Goal: Task Accomplishment & Management: Use online tool/utility

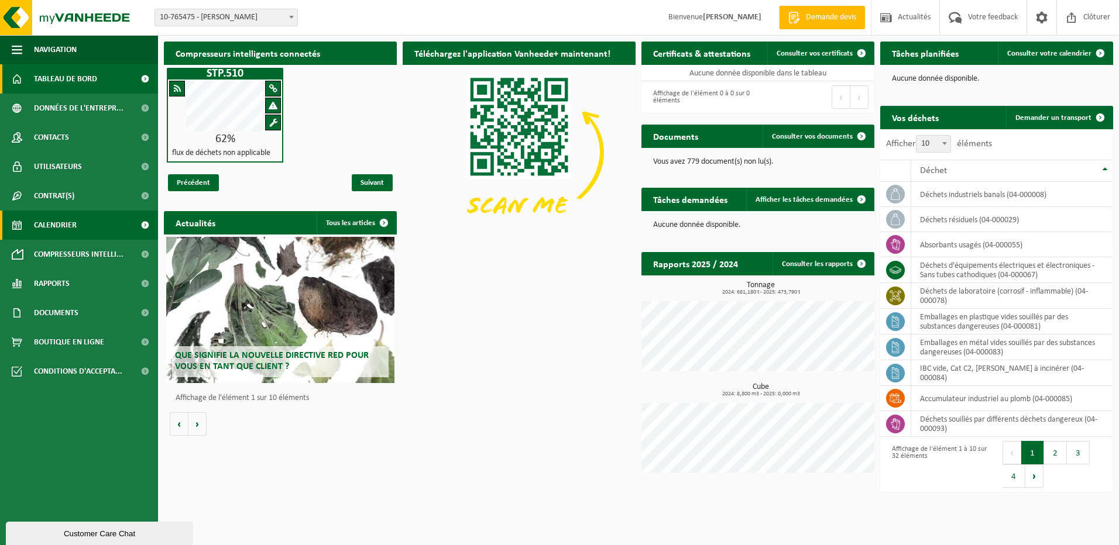
click at [61, 223] on span "Calendrier" at bounding box center [55, 225] width 43 height 29
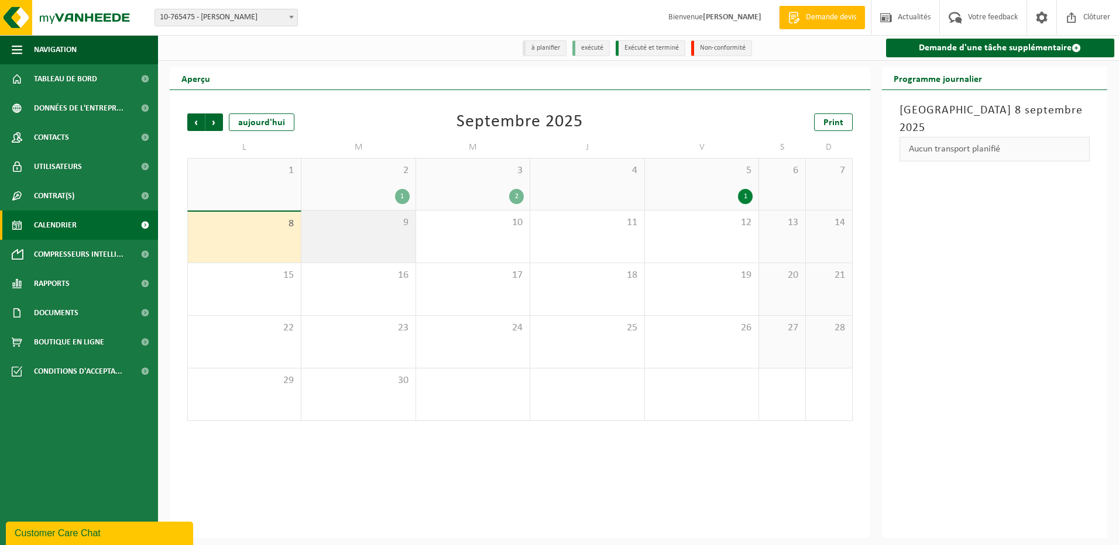
click at [336, 229] on span "9" at bounding box center [358, 222] width 102 height 13
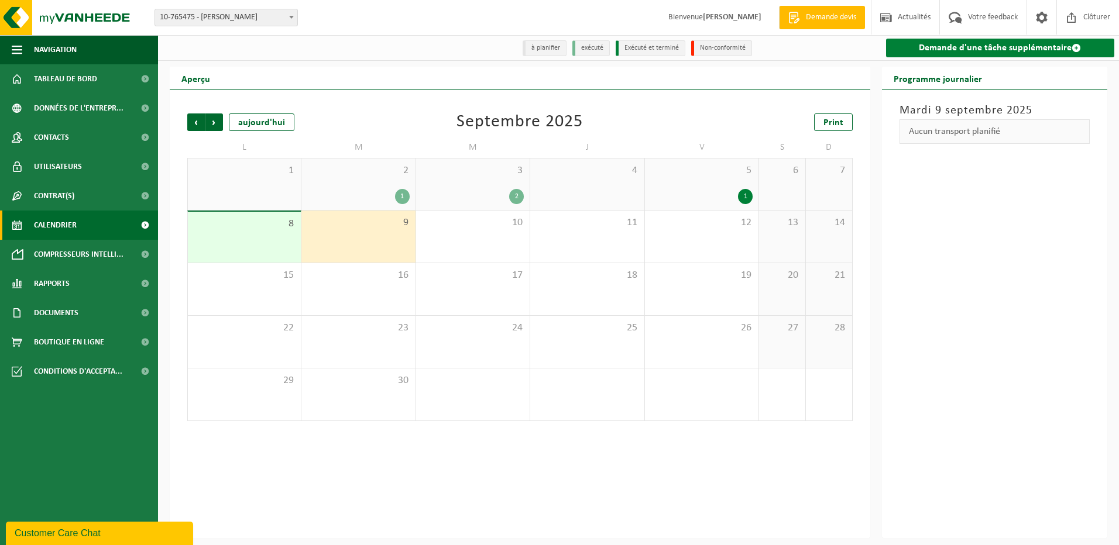
click at [947, 50] on link "Demande d'une tâche supplémentaire" at bounding box center [1000, 48] width 229 height 19
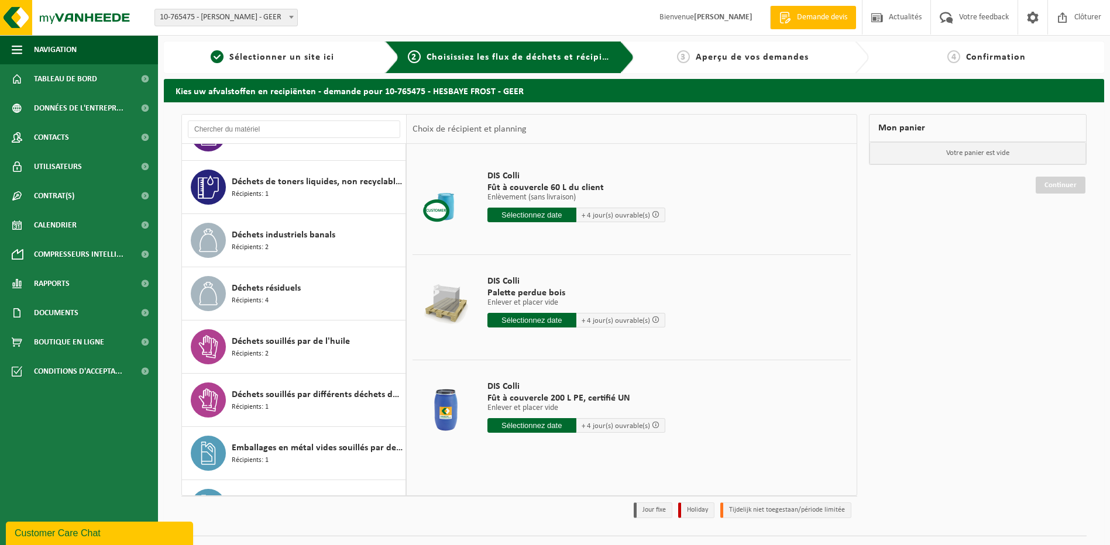
scroll to position [819, 0]
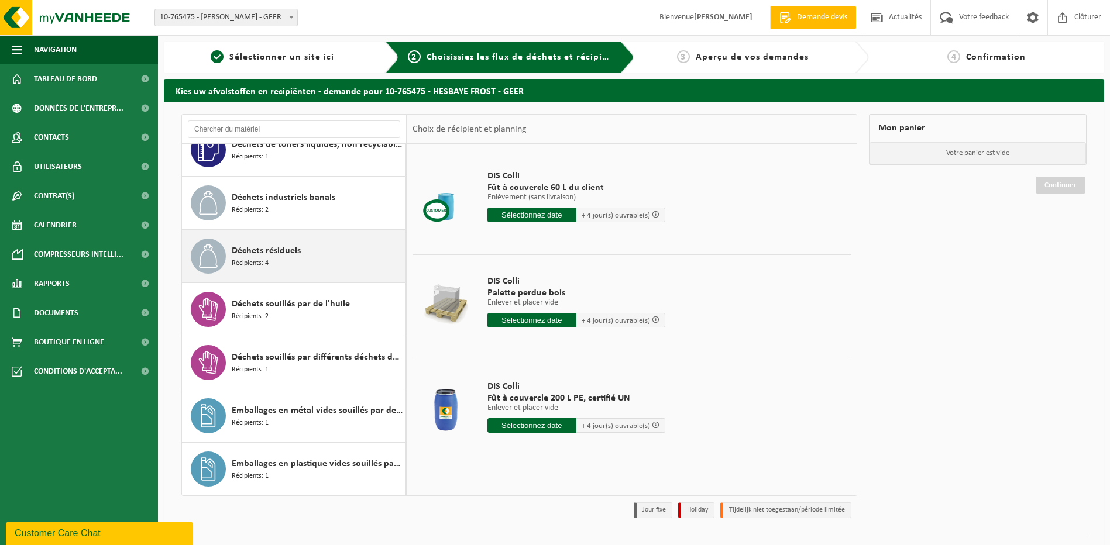
click at [277, 244] on span "Déchets résiduels" at bounding box center [266, 251] width 69 height 14
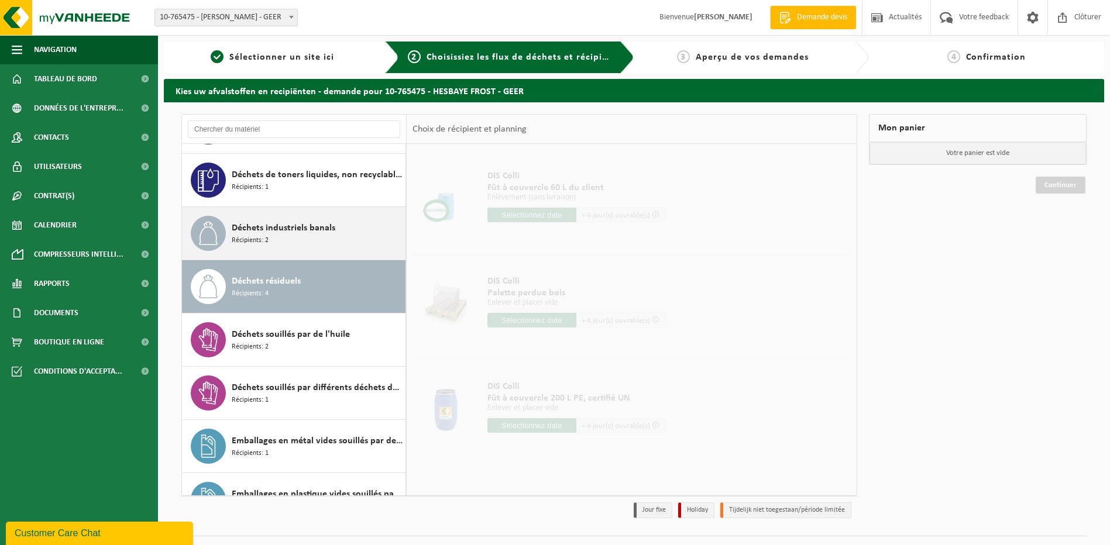
scroll to position [788, 0]
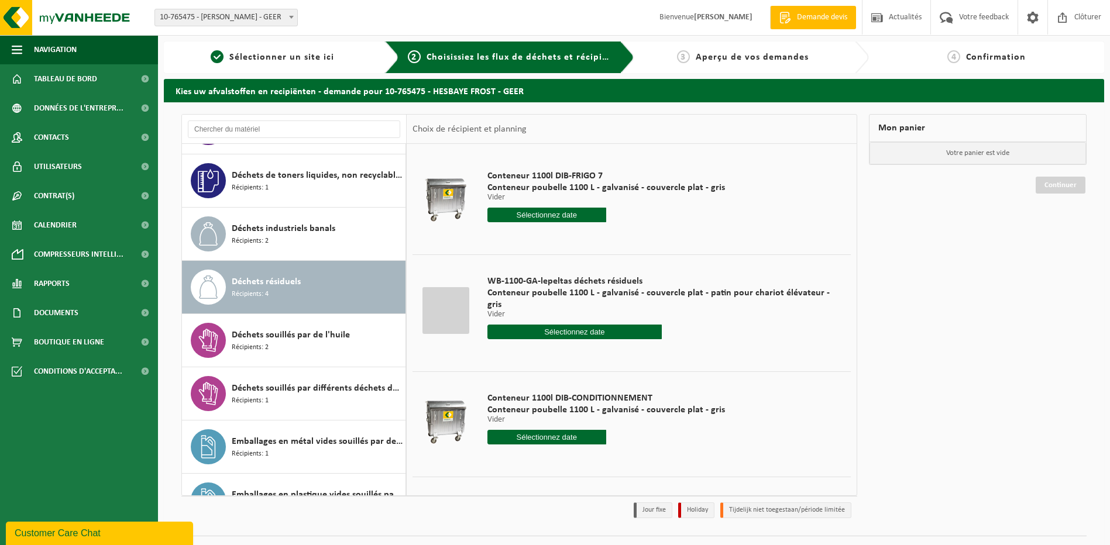
click at [548, 217] on input "text" at bounding box center [546, 215] width 119 height 15
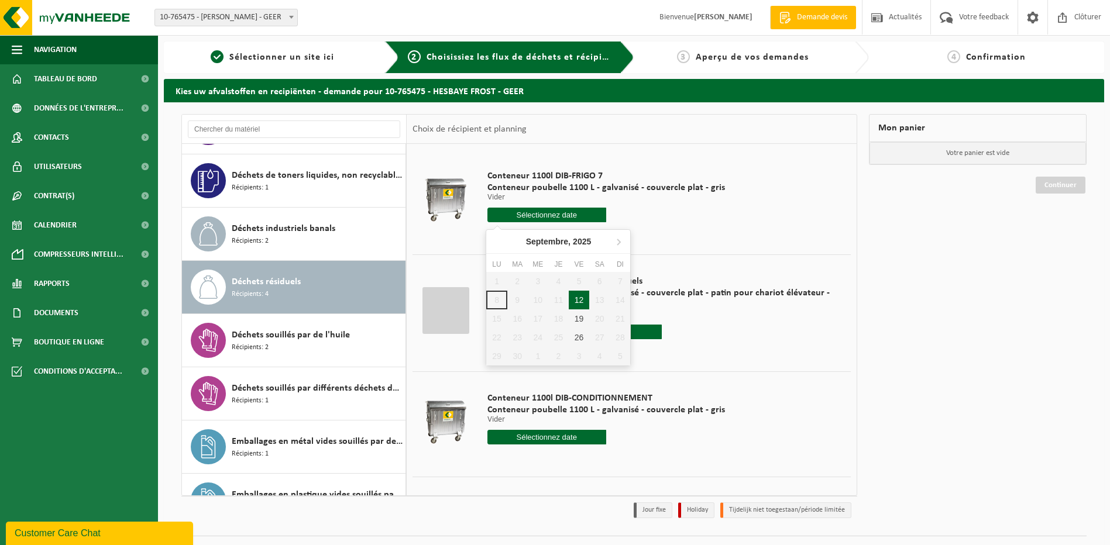
click at [577, 301] on div "12" at bounding box center [579, 300] width 20 height 19
type input "à partir de 2025-09-12"
type input "2025-09-12"
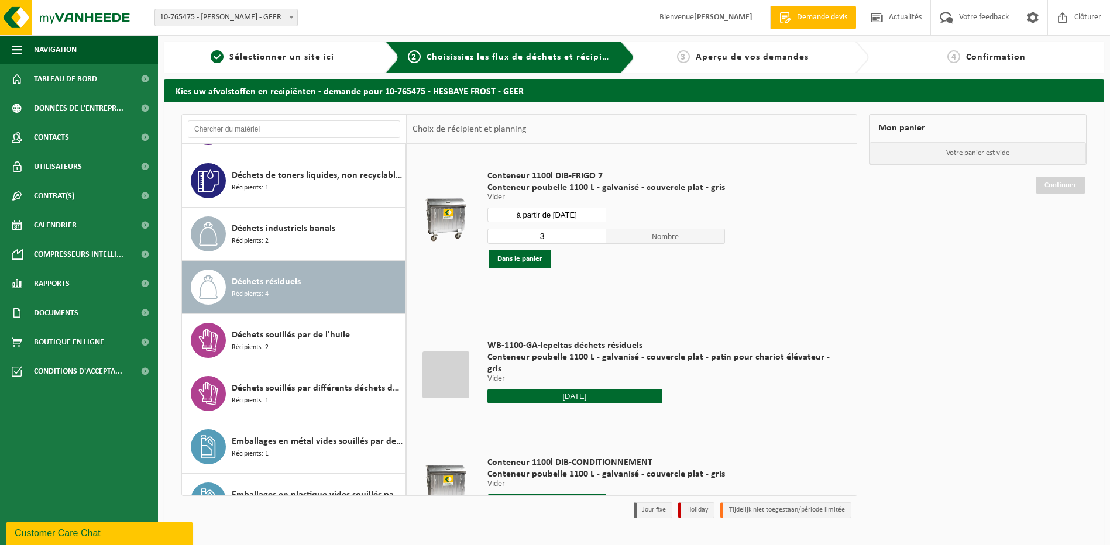
click at [594, 234] on input "3" at bounding box center [546, 236] width 119 height 15
click at [594, 234] on input "4" at bounding box center [546, 236] width 119 height 15
click at [591, 238] on input "3" at bounding box center [546, 236] width 119 height 15
type input "4"
click at [593, 232] on input "4" at bounding box center [546, 236] width 119 height 15
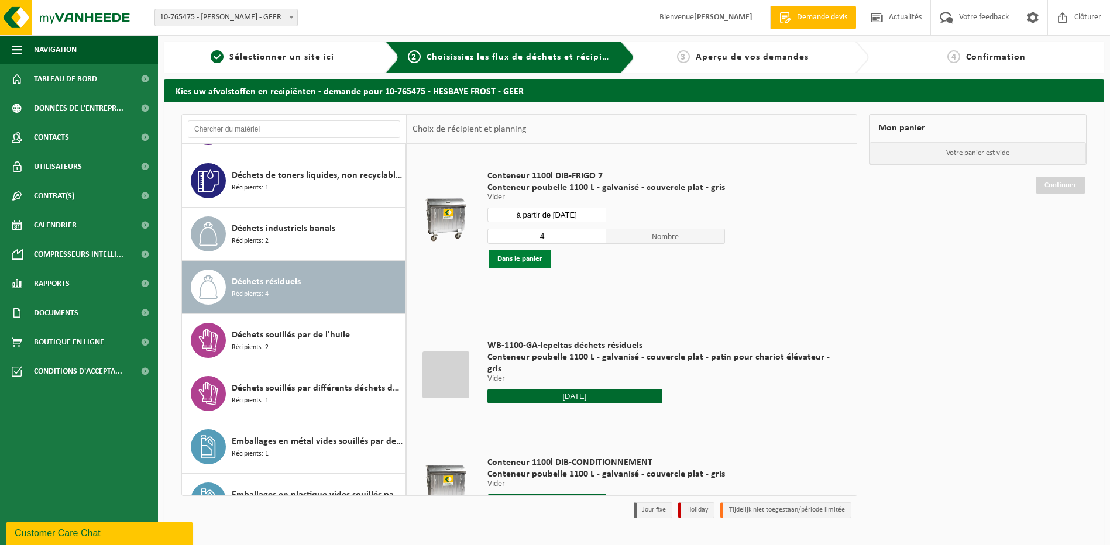
click at [521, 259] on button "Dans le panier" at bounding box center [520, 259] width 63 height 19
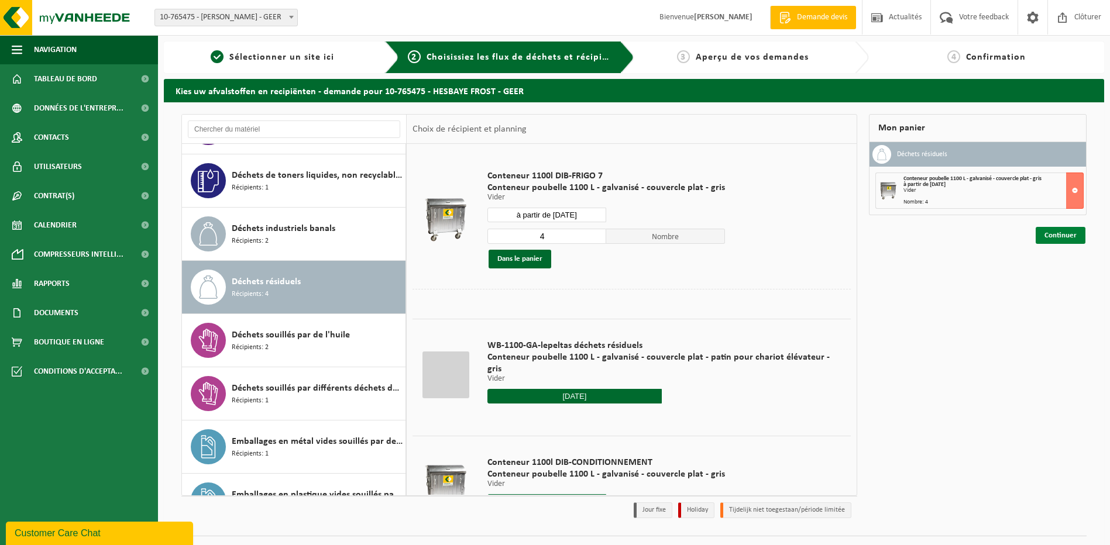
click at [1064, 233] on link "Continuer" at bounding box center [1061, 235] width 50 height 17
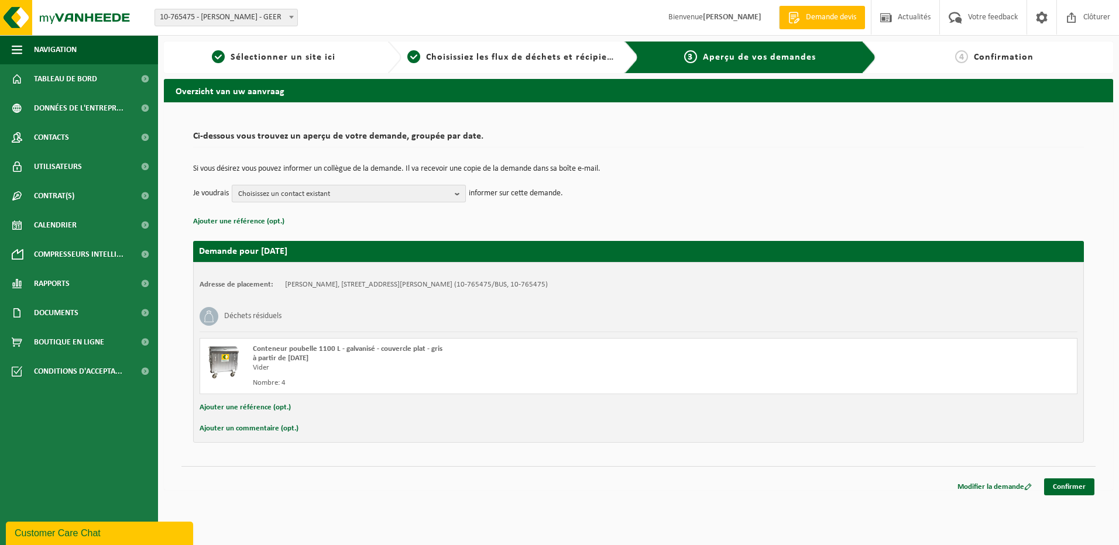
click at [459, 192] on b "button" at bounding box center [460, 193] width 11 height 16
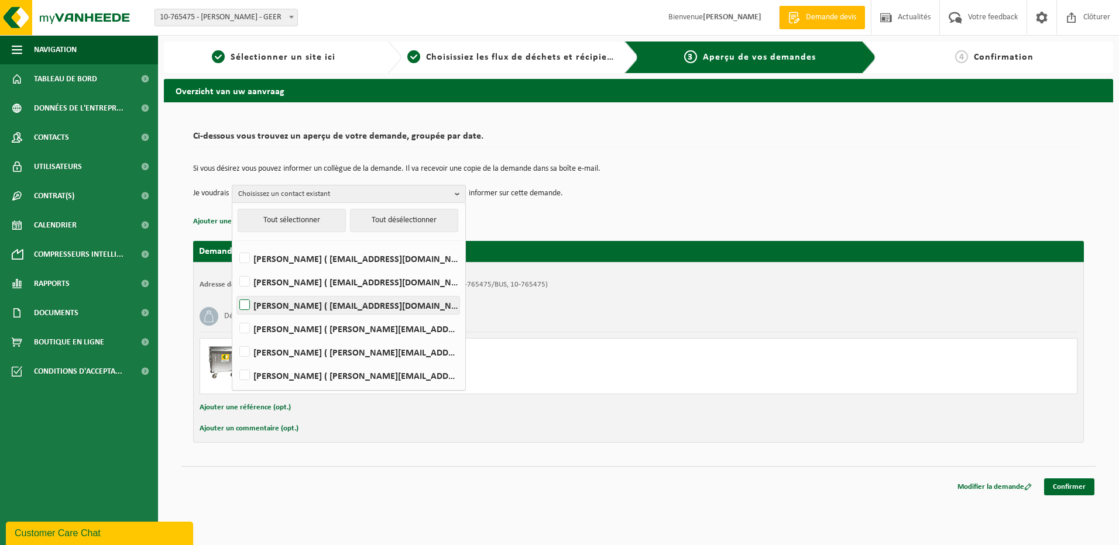
click at [246, 307] on label "SALVATOR COSTA ( salvator.costa@hesbayefrost.be )" at bounding box center [348, 306] width 222 height 18
click at [235, 291] on input "SALVATOR COSTA ( salvator.costa@hesbayefrost.be )" at bounding box center [235, 290] width 1 height 1
checkbox input "true"
click at [247, 328] on label "Jean Paul De Backer ( jean-paul.debacker@hesbayefrost.be )" at bounding box center [348, 329] width 222 height 18
click at [235, 314] on input "Jean Paul De Backer ( jean-paul.debacker@hesbayefrost.be )" at bounding box center [235, 314] width 1 height 1
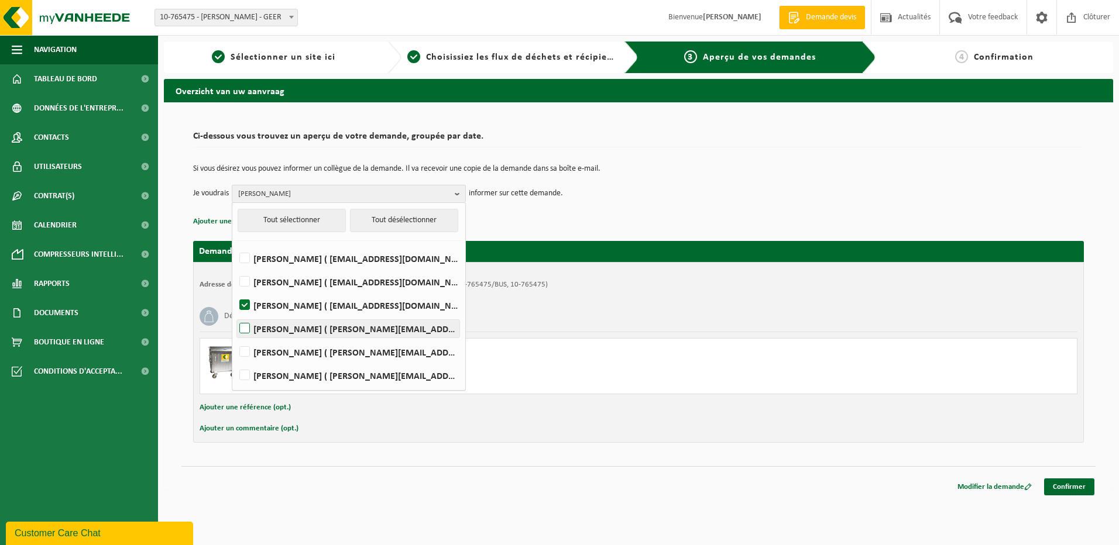
checkbox input "true"
click at [245, 351] on label "Frédéric Leloux ( frederic.leloux@hesbayefrost.be )" at bounding box center [348, 352] width 222 height 18
click at [235, 338] on input "Frédéric Leloux ( frederic.leloux@hesbayefrost.be )" at bounding box center [235, 337] width 1 height 1
checkbox input "true"
click at [659, 305] on div "Déchets résiduels" at bounding box center [639, 316] width 878 height 30
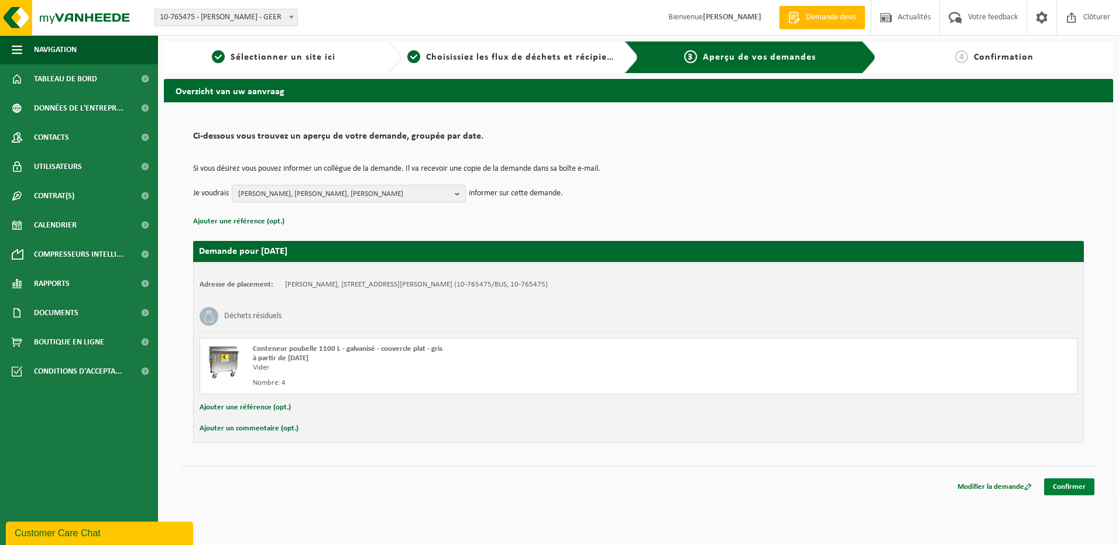
click at [1071, 489] on link "Confirmer" at bounding box center [1069, 487] width 50 height 17
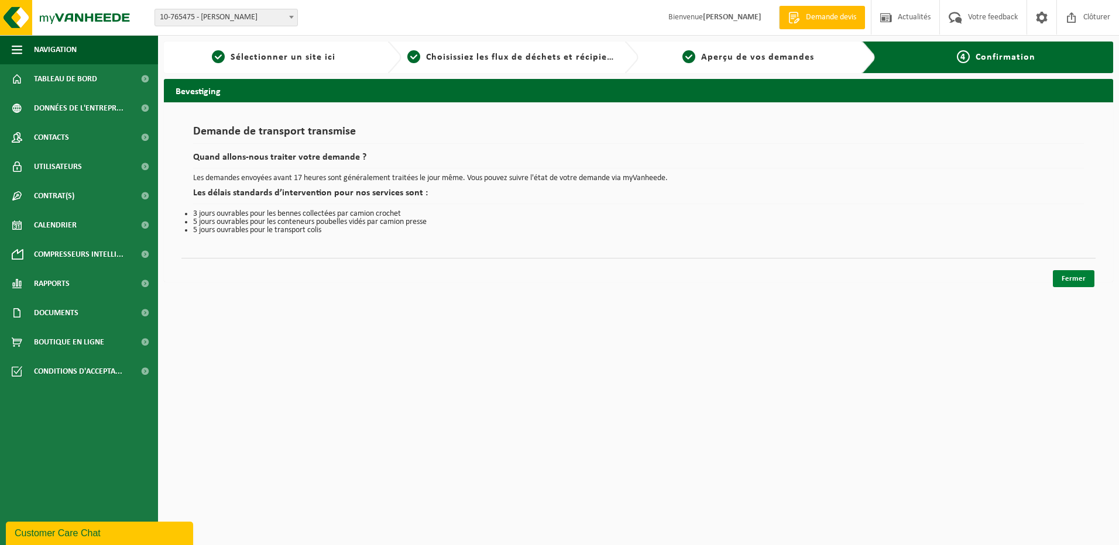
click at [1072, 279] on link "Fermer" at bounding box center [1074, 278] width 42 height 17
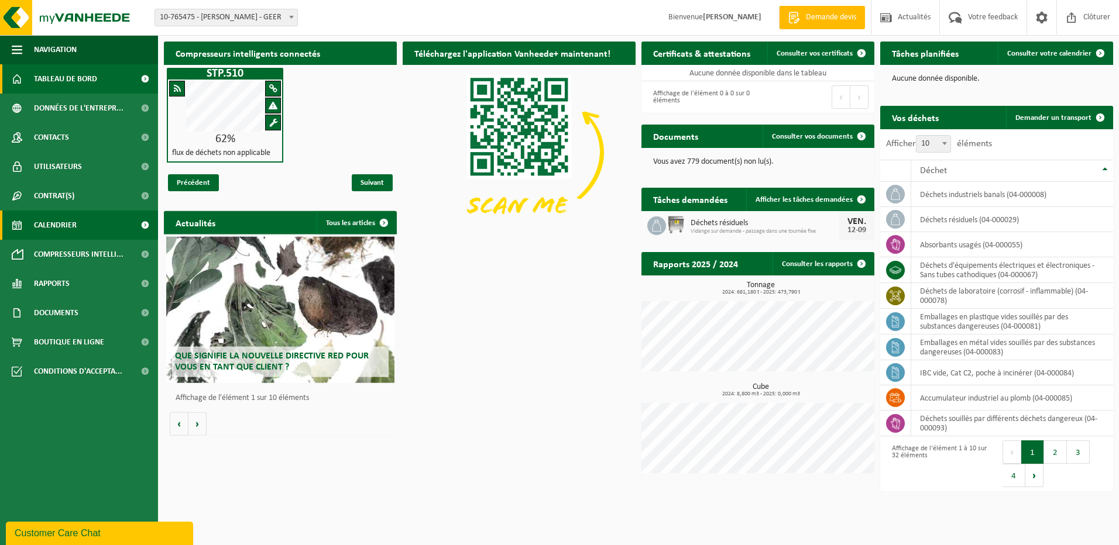
click at [56, 218] on span "Calendrier" at bounding box center [55, 225] width 43 height 29
